Goal: Complete application form

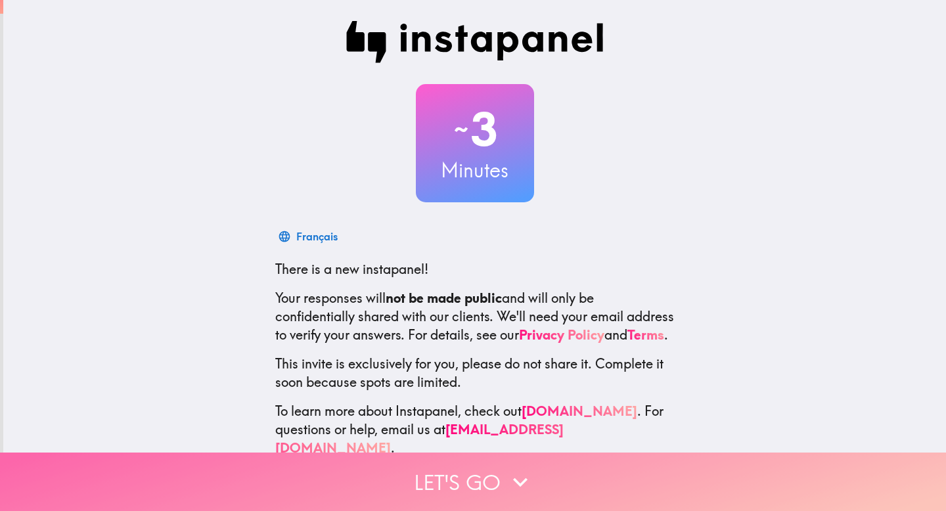
click at [484, 480] on button "Let's go" at bounding box center [473, 482] width 946 height 58
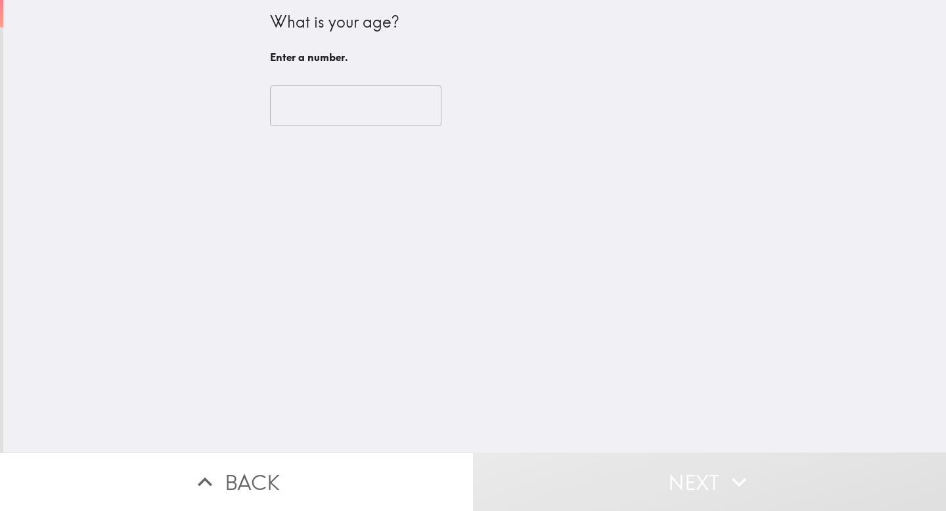
click at [328, 112] on input "number" at bounding box center [355, 105] width 171 height 41
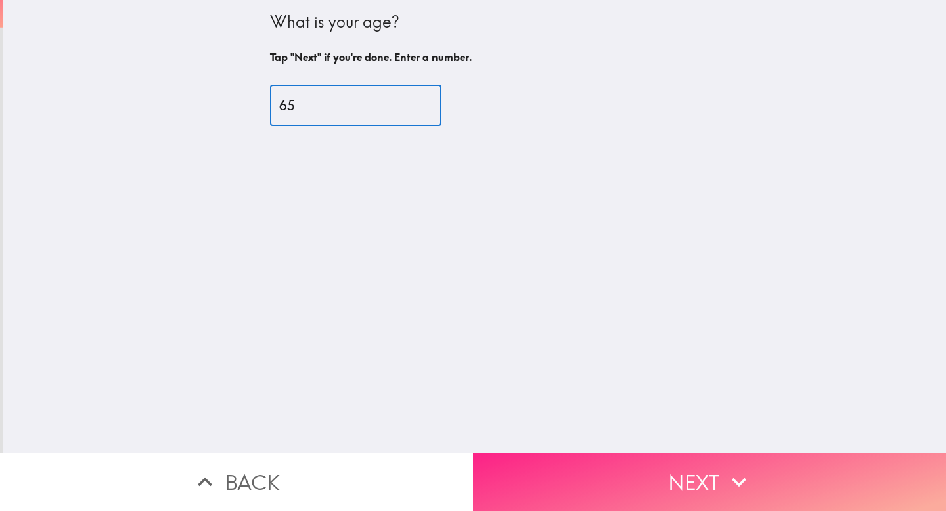
type input "65"
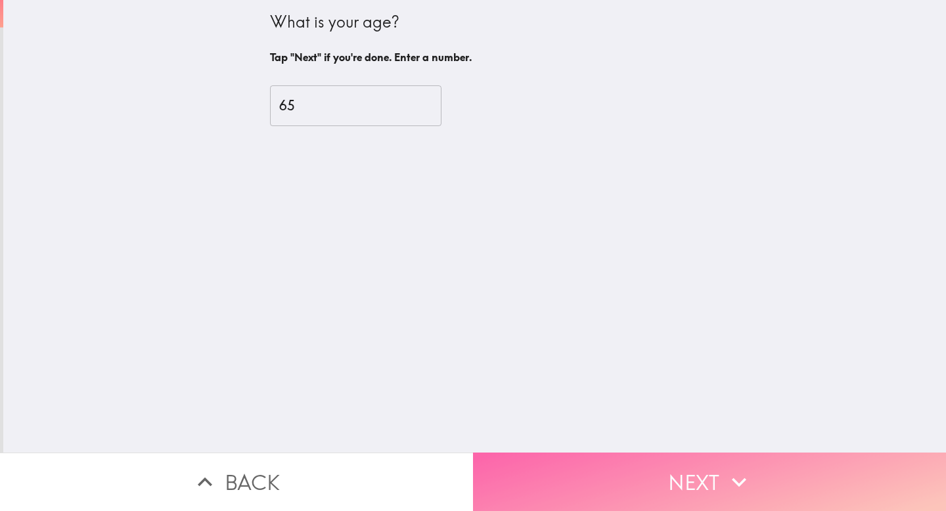
click at [729, 478] on icon "button" at bounding box center [739, 482] width 29 height 29
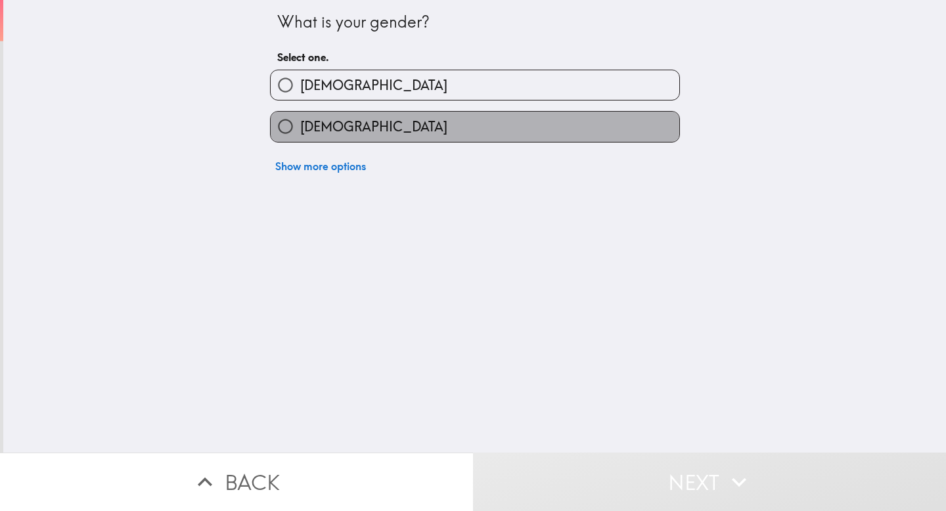
click at [499, 126] on label "[DEMOGRAPHIC_DATA]" at bounding box center [475, 127] width 409 height 30
click at [300, 126] on input "[DEMOGRAPHIC_DATA]" at bounding box center [286, 127] width 30 height 30
radio input "true"
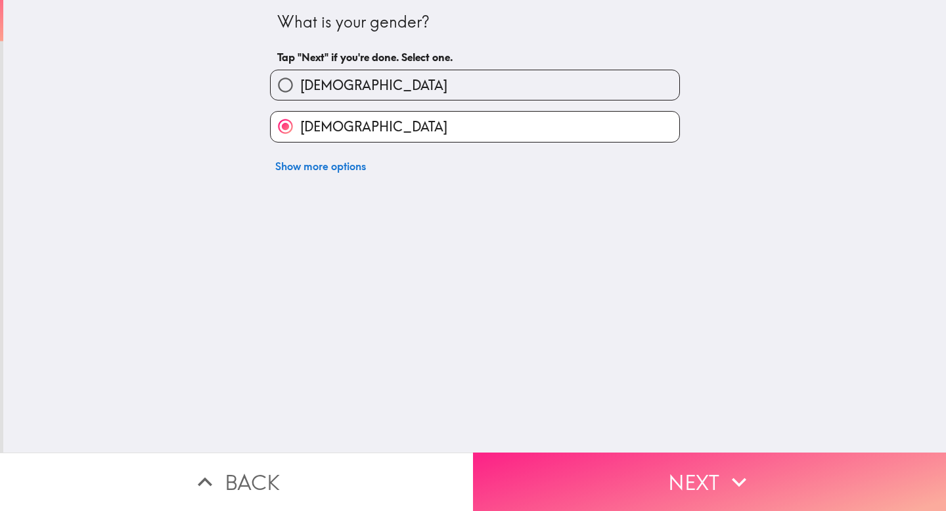
click at [621, 493] on button "Next" at bounding box center [709, 482] width 473 height 58
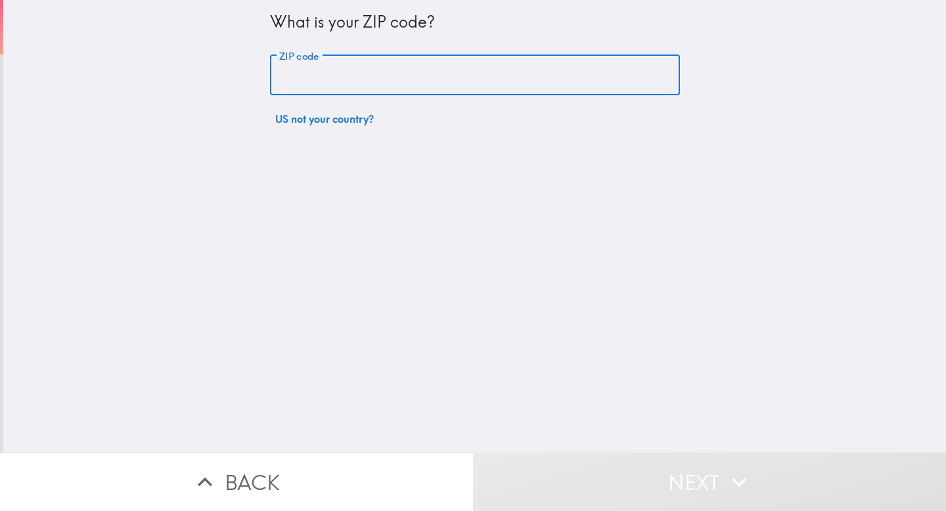
click at [298, 80] on input "ZIP code" at bounding box center [475, 75] width 410 height 41
type input "60004"
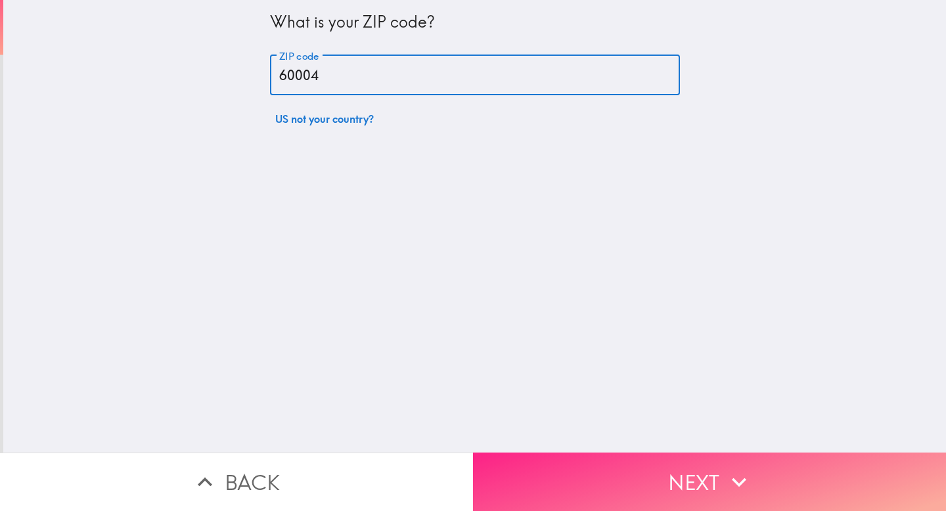
click at [614, 478] on button "Next" at bounding box center [709, 482] width 473 height 58
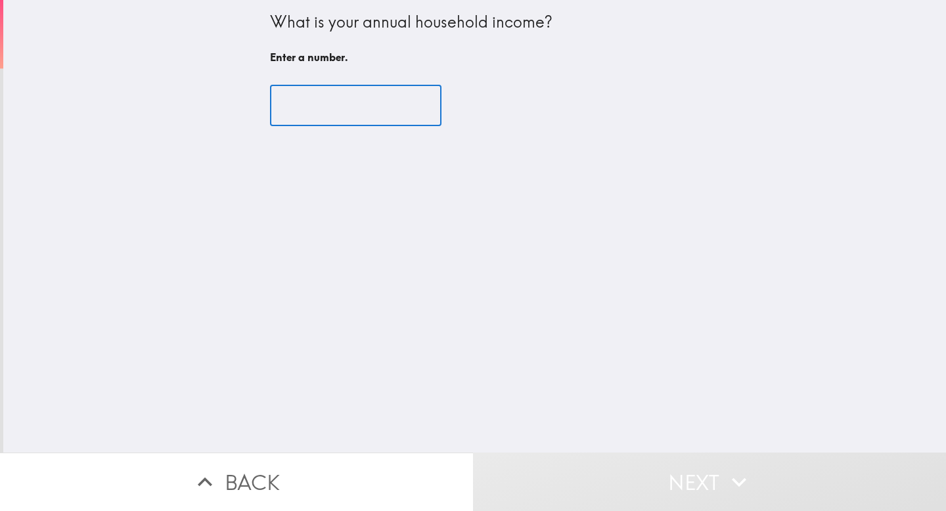
click at [323, 104] on input "number" at bounding box center [355, 105] width 171 height 41
type input "1"
click at [411, 100] on input "1" at bounding box center [355, 105] width 171 height 41
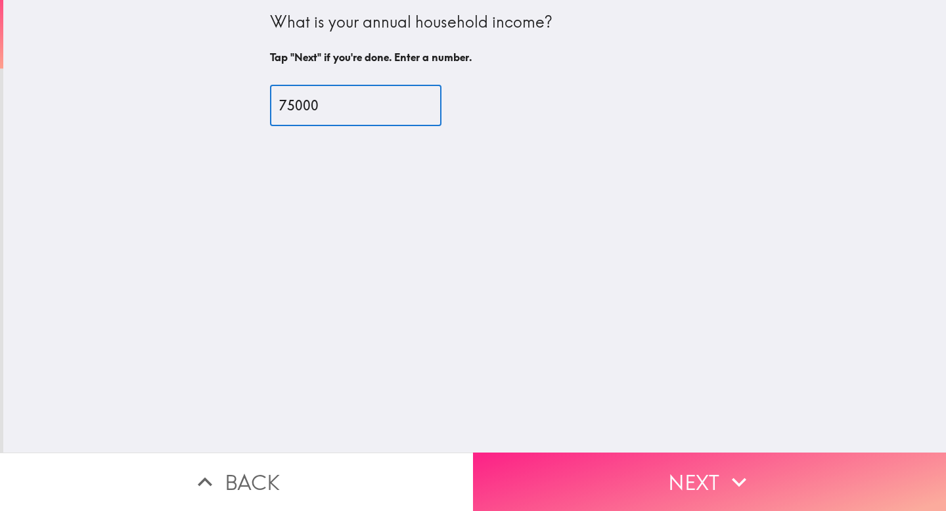
type input "75000"
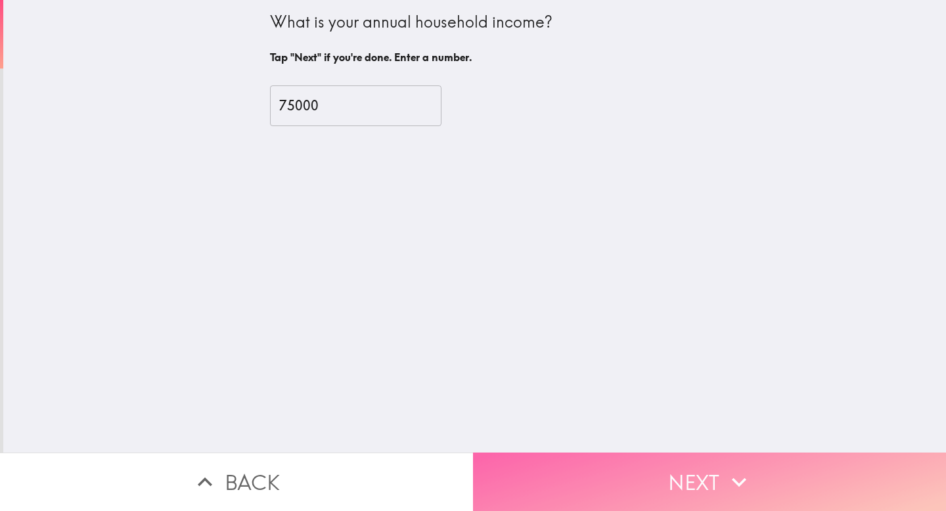
click at [600, 487] on button "Next" at bounding box center [709, 482] width 473 height 58
